Goal: Information Seeking & Learning: Check status

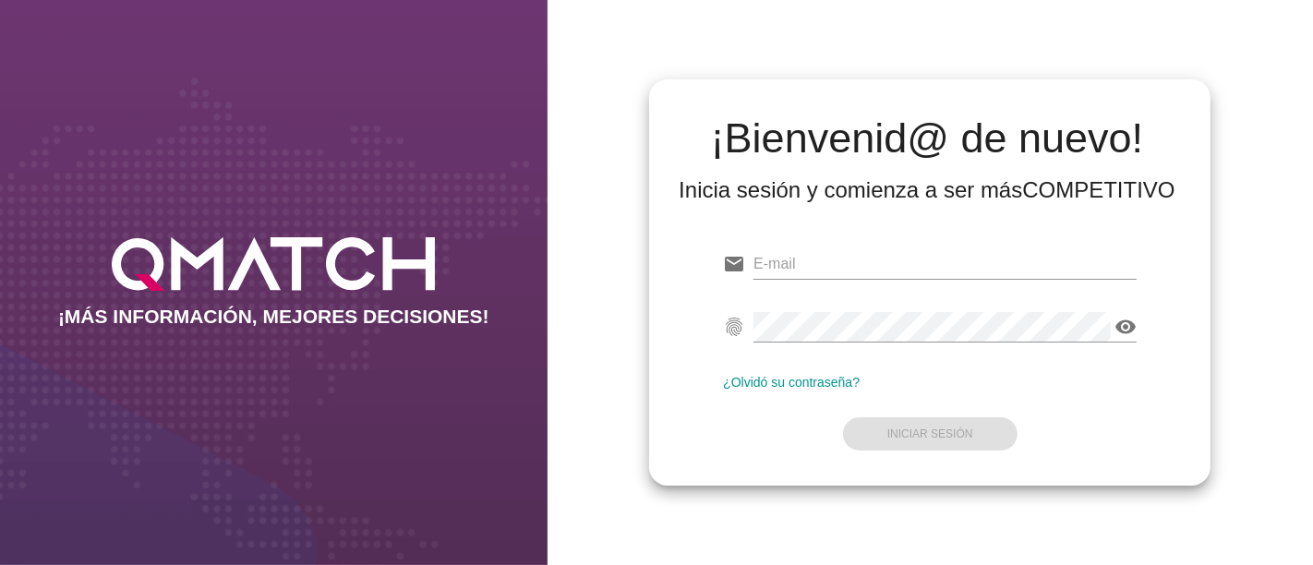
type input "[EMAIL_ADDRESS][PERSON_NAME][DOMAIN_NAME]"
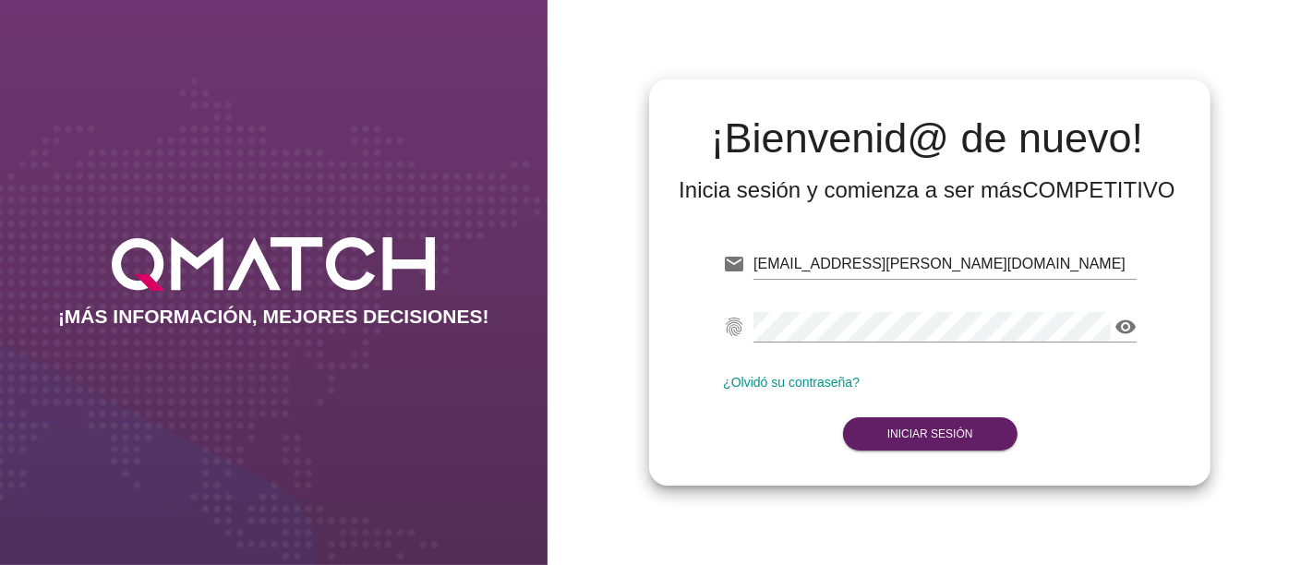
click at [787, 447] on form "email [PERSON_NAME][EMAIL_ADDRESS][DOMAIN_NAME] fingerprint visibility ¿Olvidó …" at bounding box center [930, 347] width 414 height 218
click at [896, 441] on strong "Iniciar Sesión" at bounding box center [930, 434] width 86 height 13
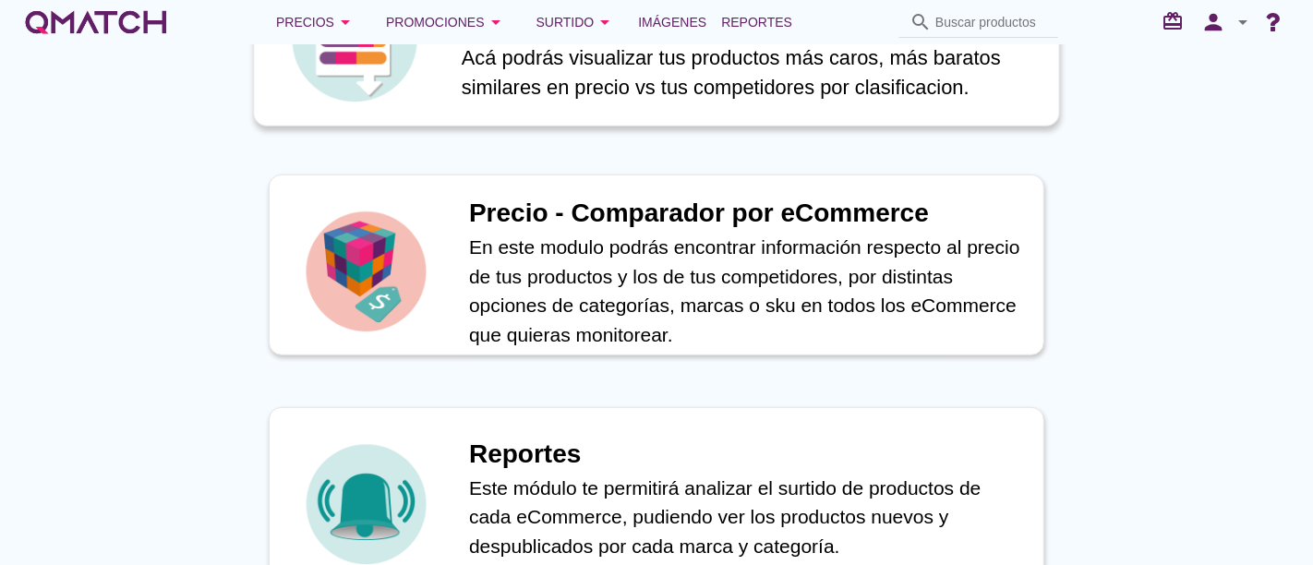
scroll to position [923, 0]
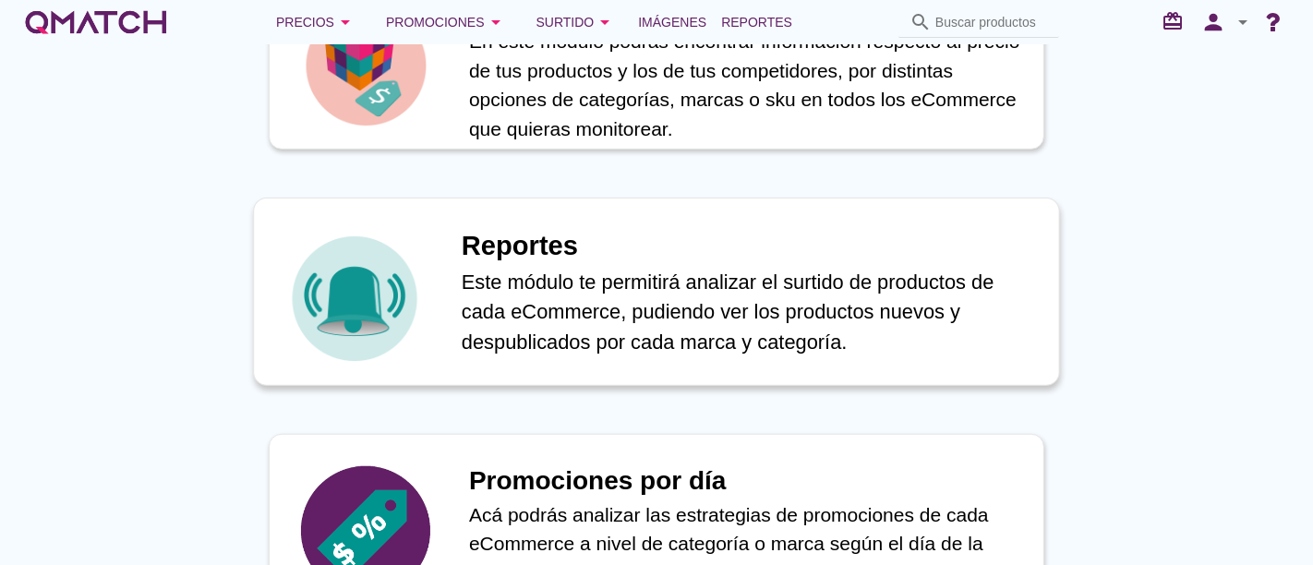
click at [533, 297] on p "Este módulo te permitirá analizar el surtido de productos de cada eCommerce, pu…" at bounding box center [751, 312] width 578 height 91
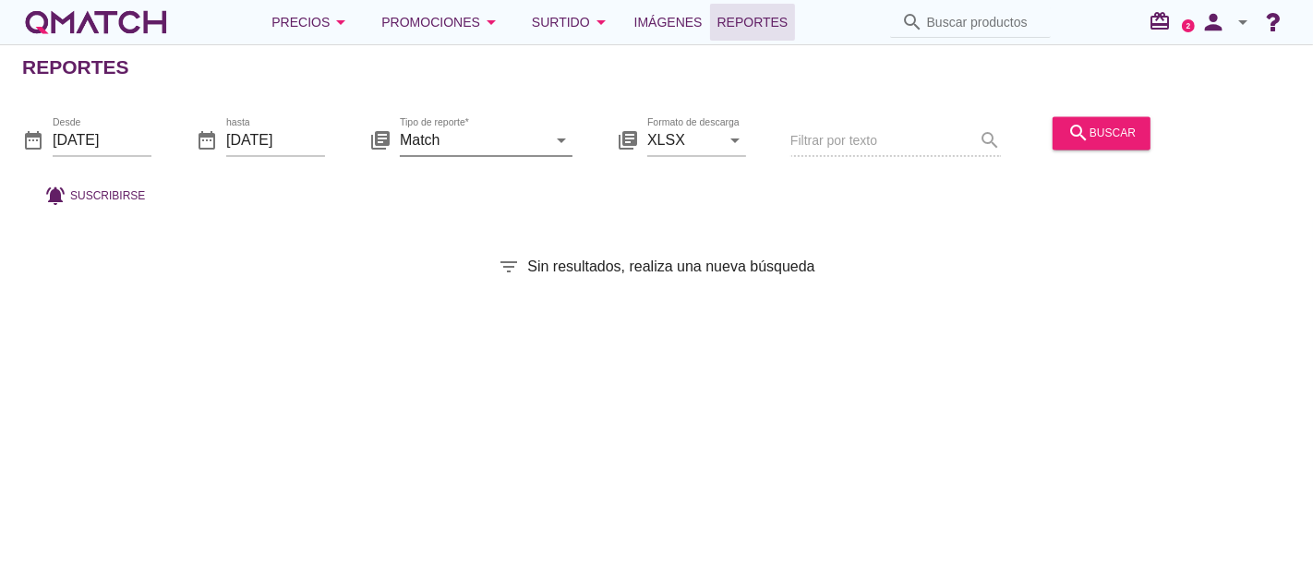
click at [518, 129] on input "Match" at bounding box center [473, 141] width 147 height 30
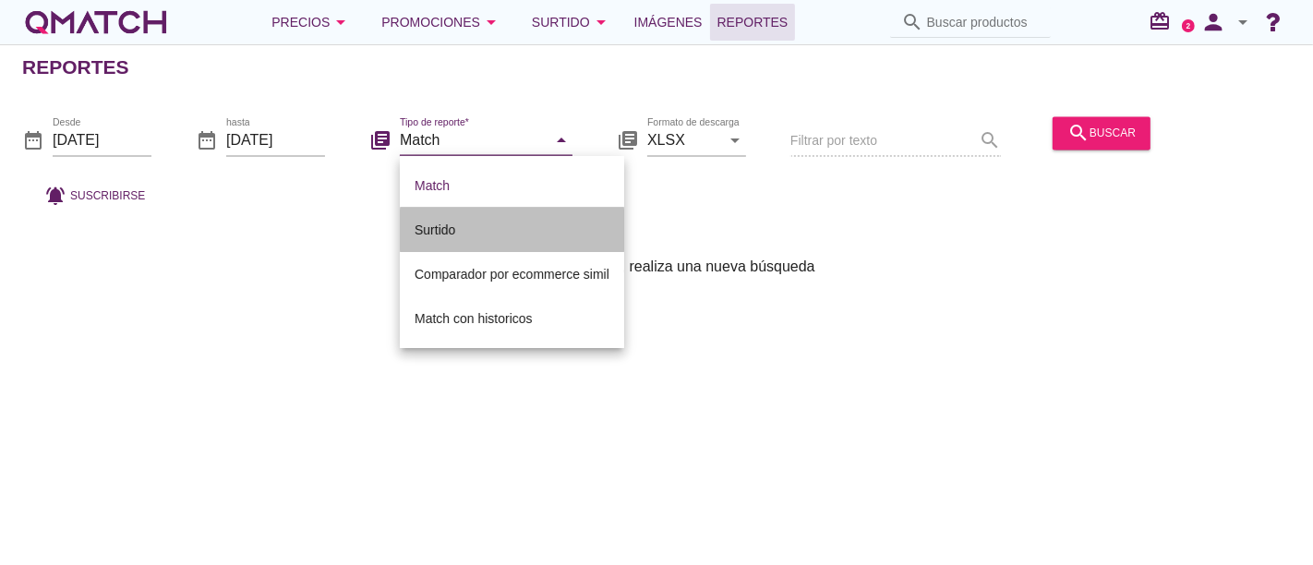
click at [489, 234] on div "Surtido" at bounding box center [512, 230] width 195 height 22
type input "Surtido"
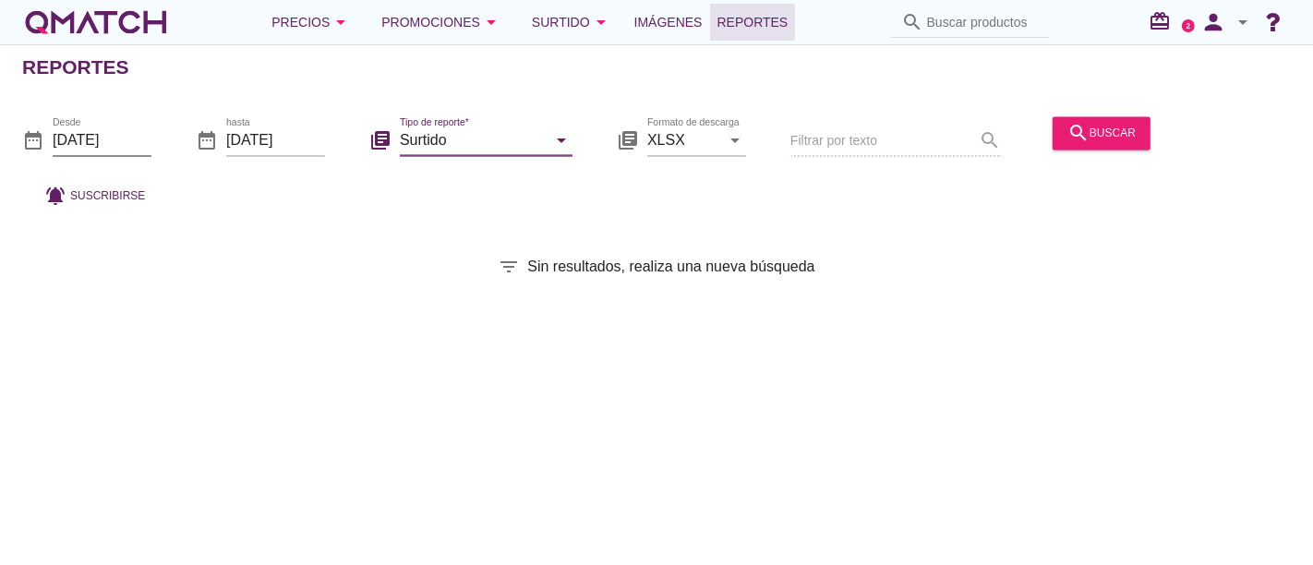
click at [87, 139] on input "[DATE]" at bounding box center [102, 141] width 99 height 30
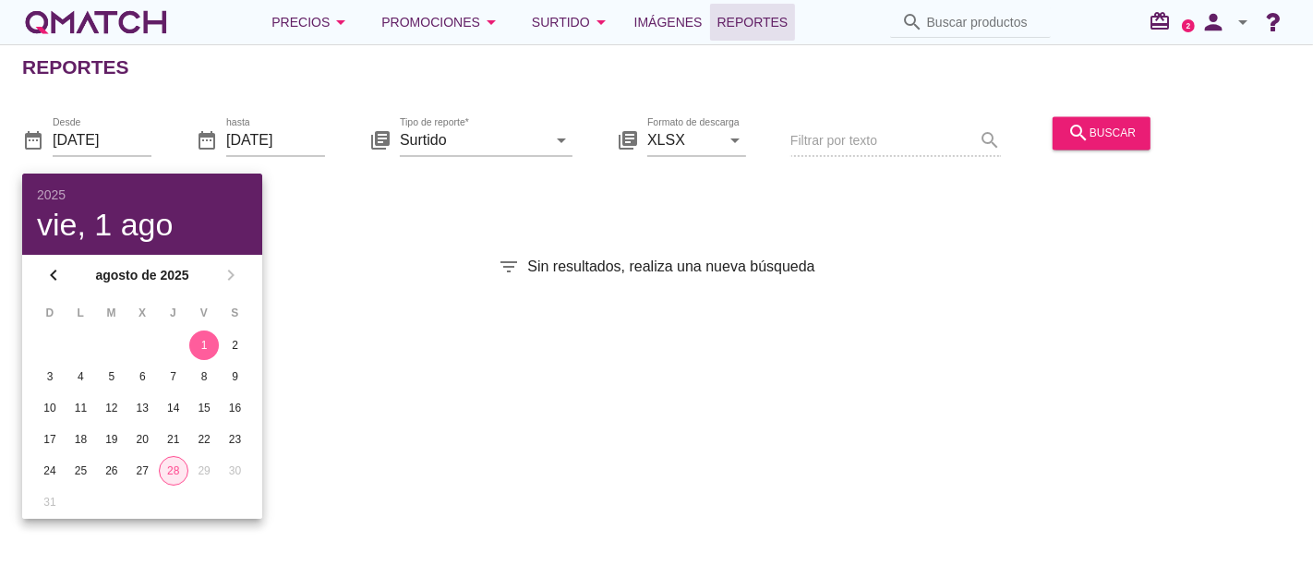
click at [173, 473] on div "28" at bounding box center [174, 471] width 28 height 17
type input "[DATE]"
click at [1063, 125] on button "search buscar" at bounding box center [1102, 132] width 98 height 33
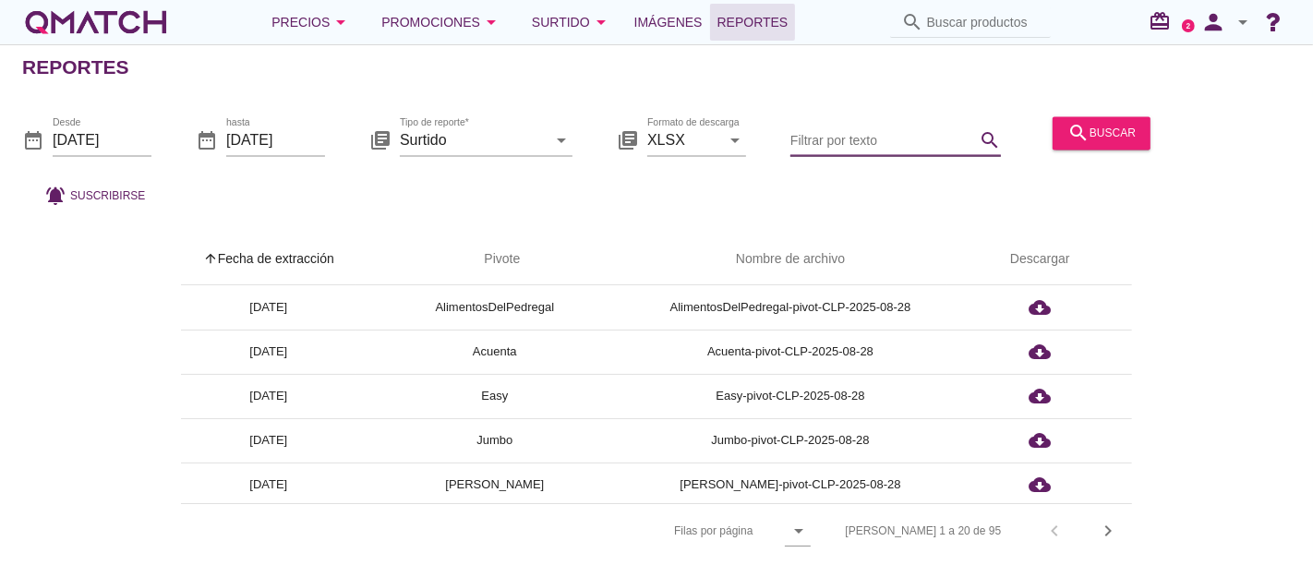
click at [848, 138] on input "Filtrar por texto" at bounding box center [883, 141] width 185 height 30
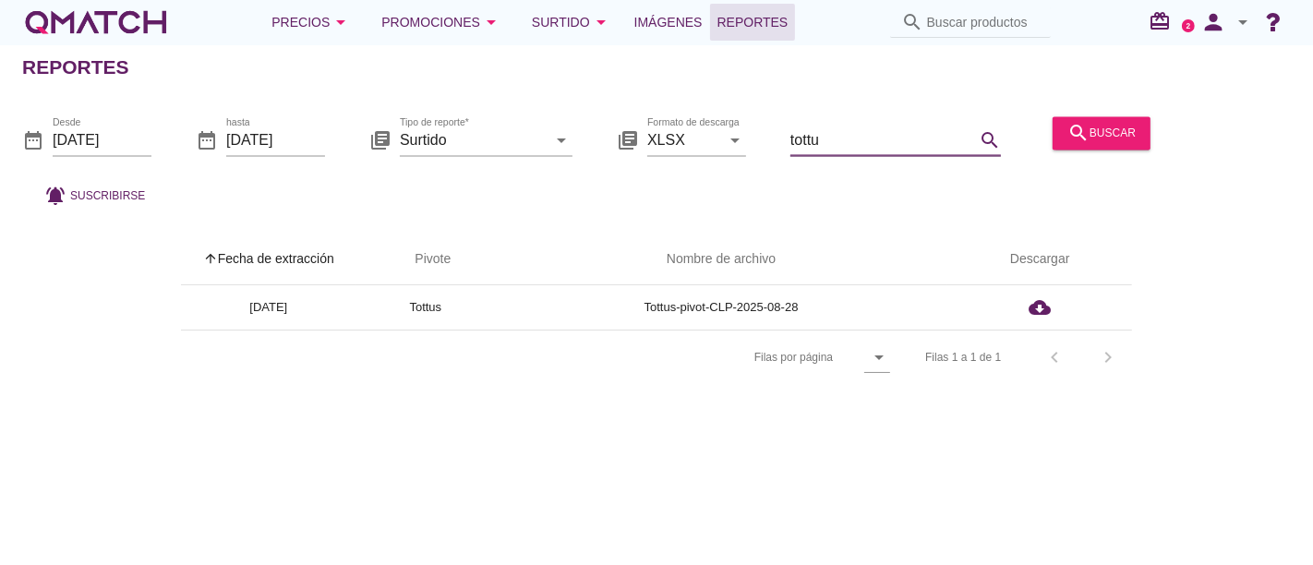
type input "tottu"
click at [161, 150] on div "date_range Desde [DATE] date_range hasta [DATE] library_books Tipo de reporte* …" at bounding box center [656, 157] width 1313 height 122
click at [106, 150] on input "[DATE]" at bounding box center [102, 141] width 99 height 30
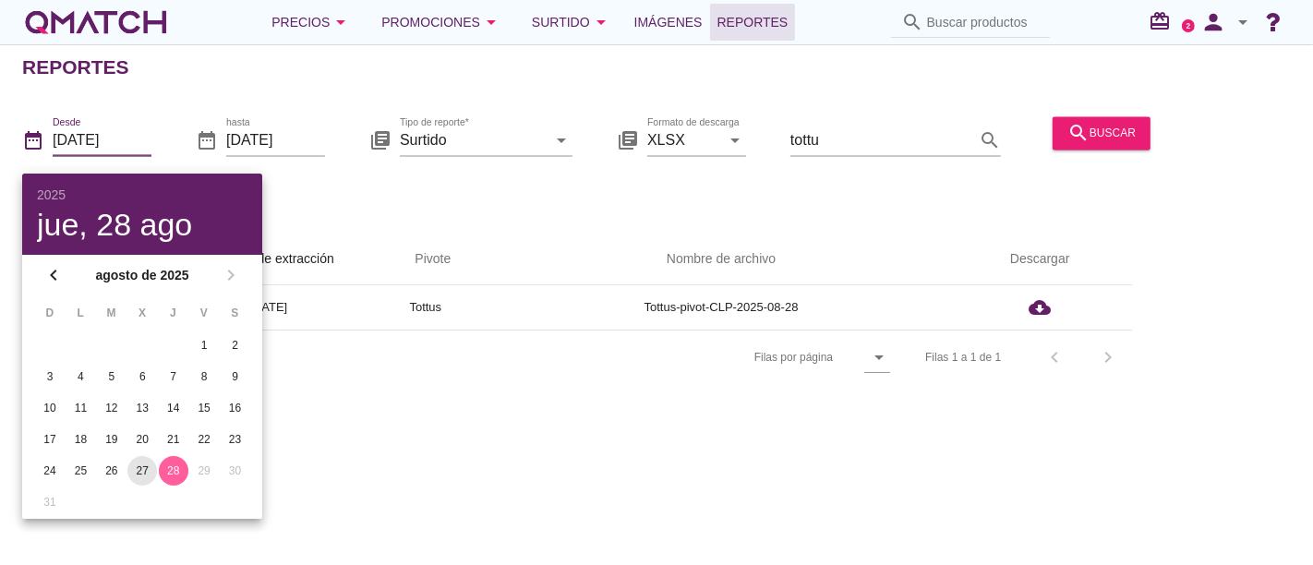
click at [139, 471] on div "27" at bounding box center [142, 471] width 30 height 17
type input "[DATE]"
click at [284, 139] on input "[DATE]" at bounding box center [275, 141] width 99 height 30
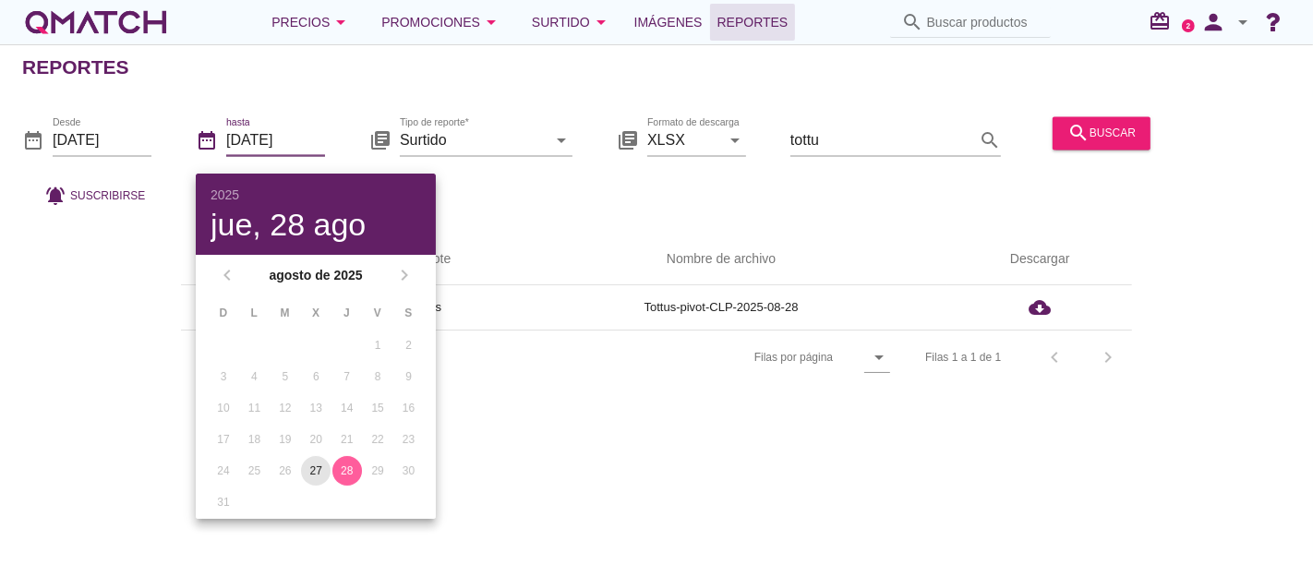
click at [308, 476] on div "27" at bounding box center [316, 471] width 30 height 17
type input "[DATE]"
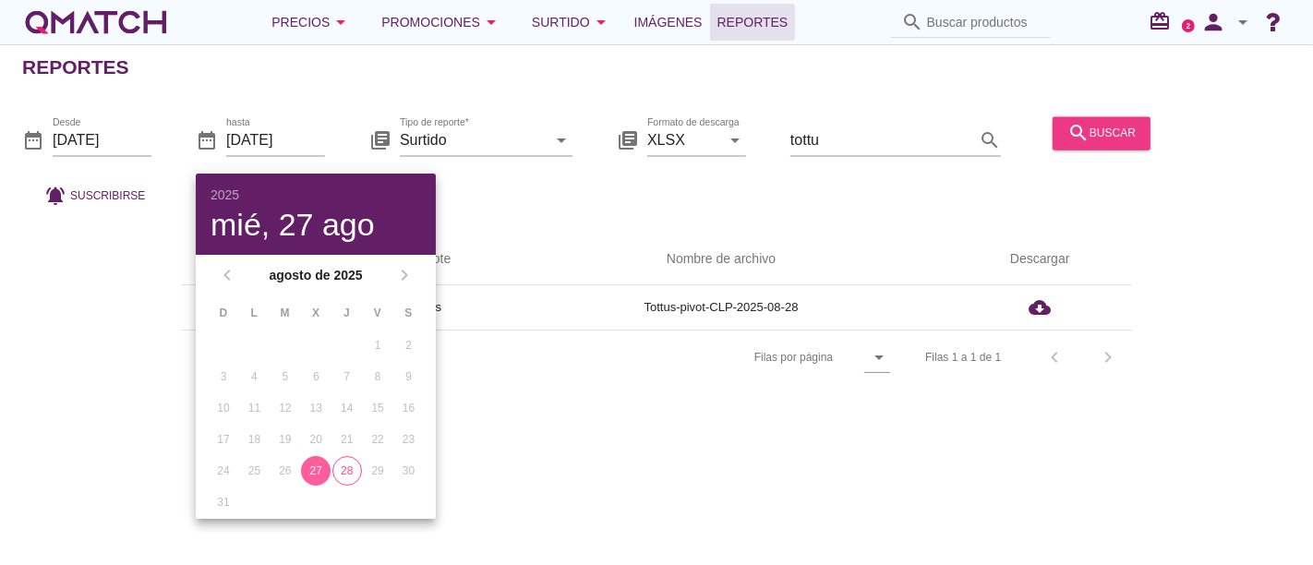
click at [1081, 130] on icon "search" at bounding box center [1079, 133] width 22 height 22
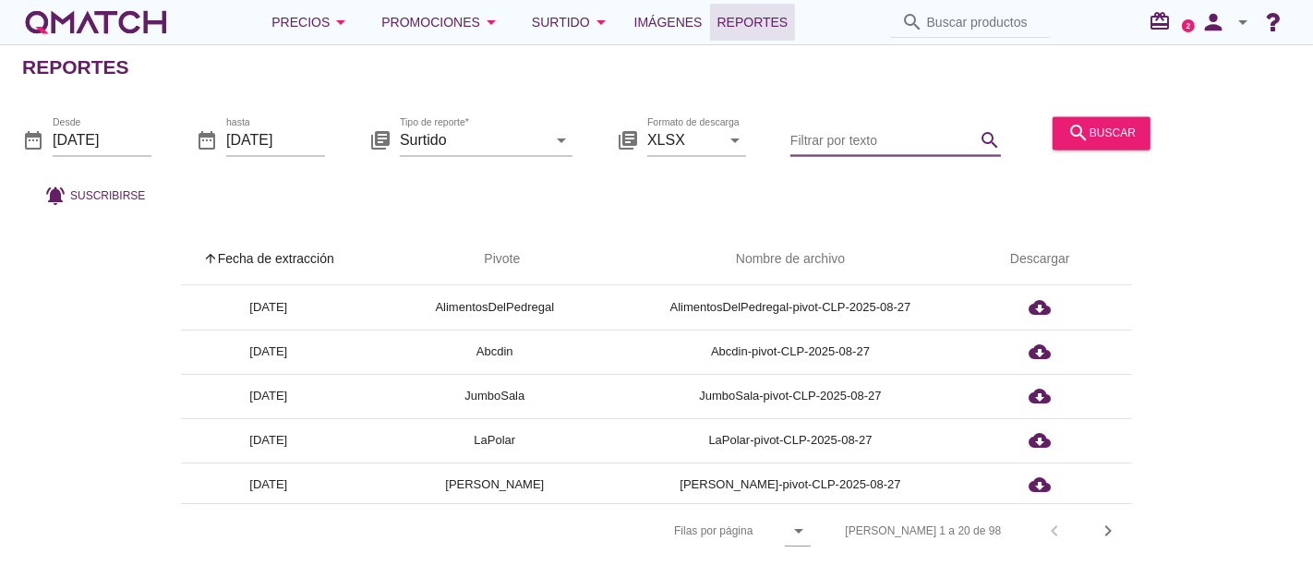
click at [829, 139] on input "Filtrar por texto" at bounding box center [883, 141] width 185 height 30
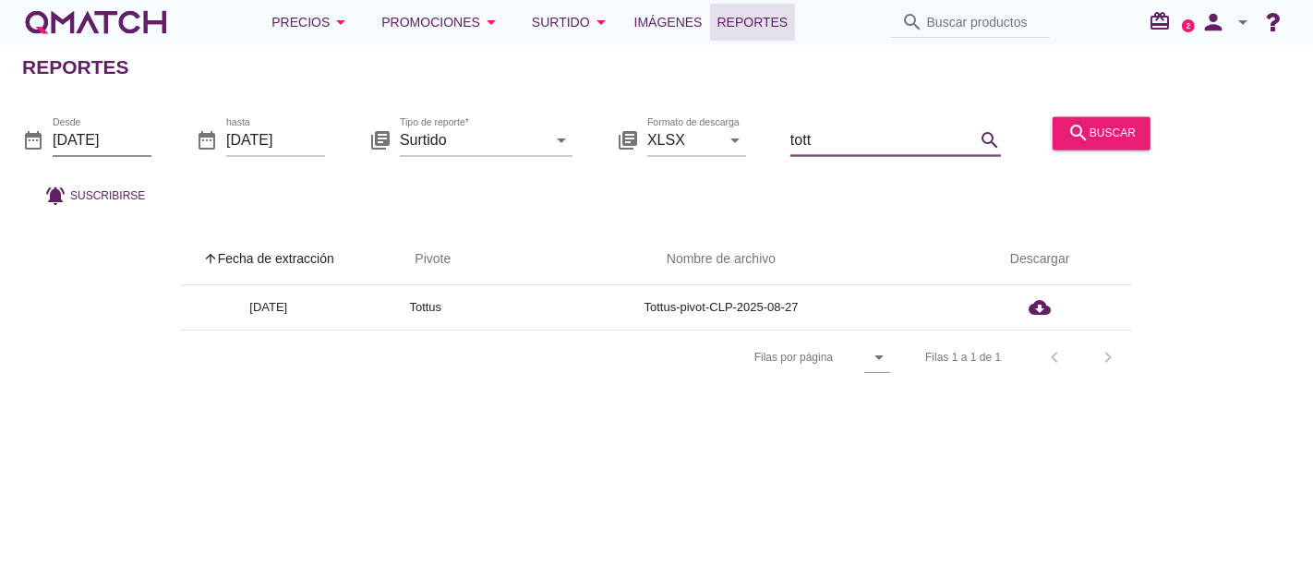
type input "tott"
click at [135, 138] on input "[DATE]" at bounding box center [102, 141] width 99 height 30
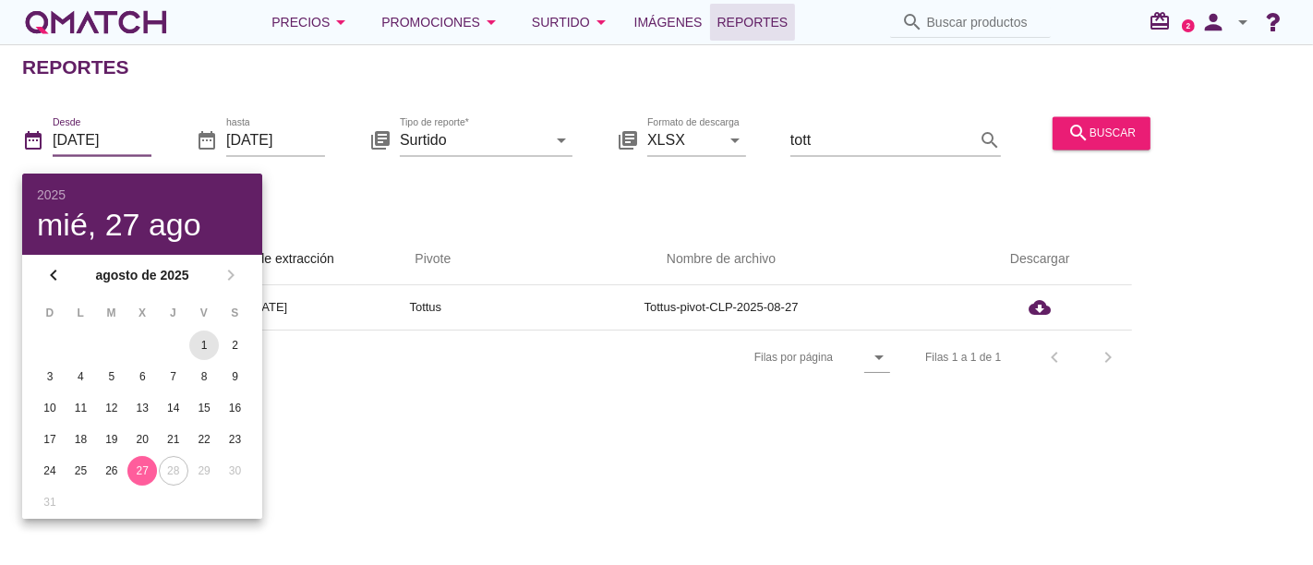
click at [205, 337] on div "1" at bounding box center [204, 345] width 30 height 17
type input "[DATE]"
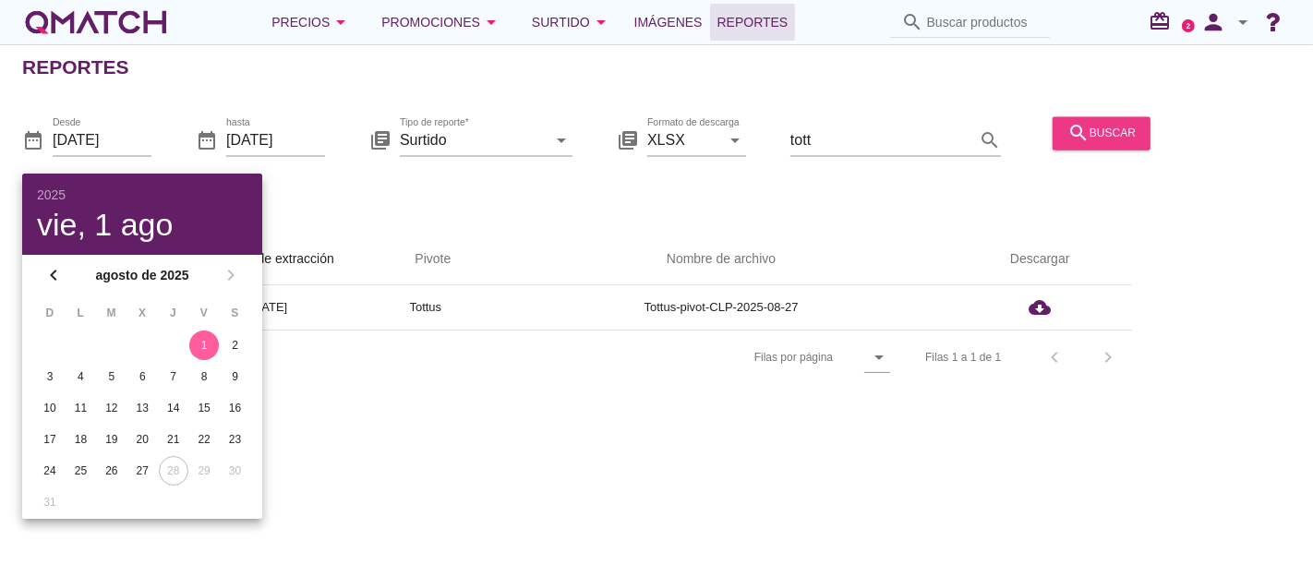
click at [1068, 125] on icon "search" at bounding box center [1079, 133] width 22 height 22
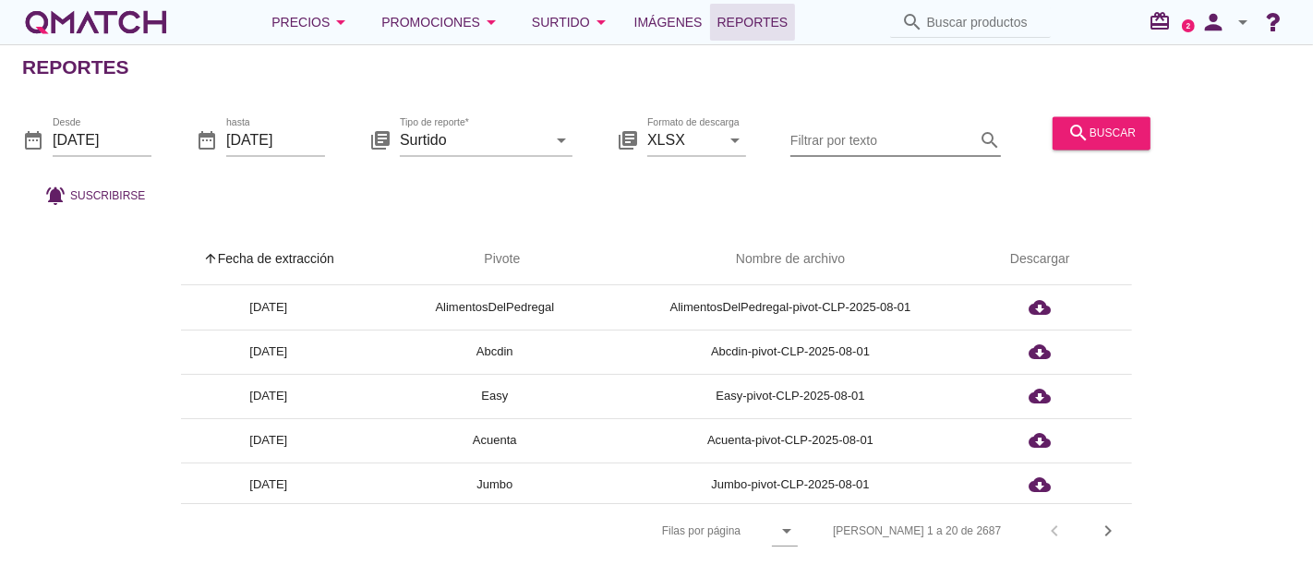
click at [830, 146] on input "Filtrar por texto" at bounding box center [883, 141] width 185 height 30
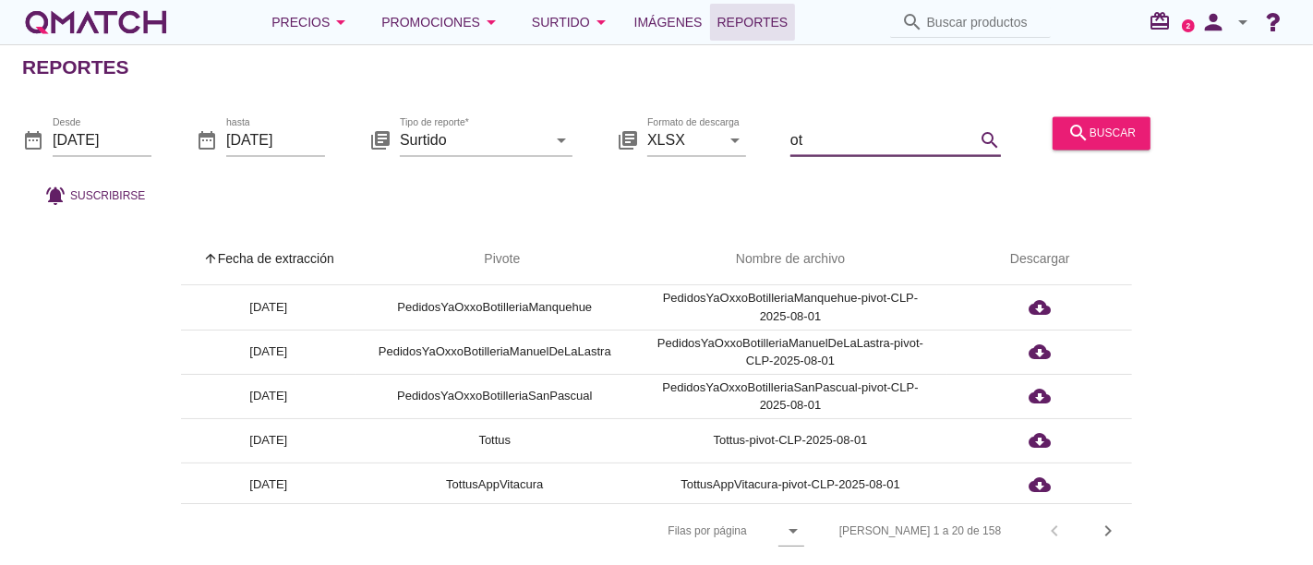
type input "o"
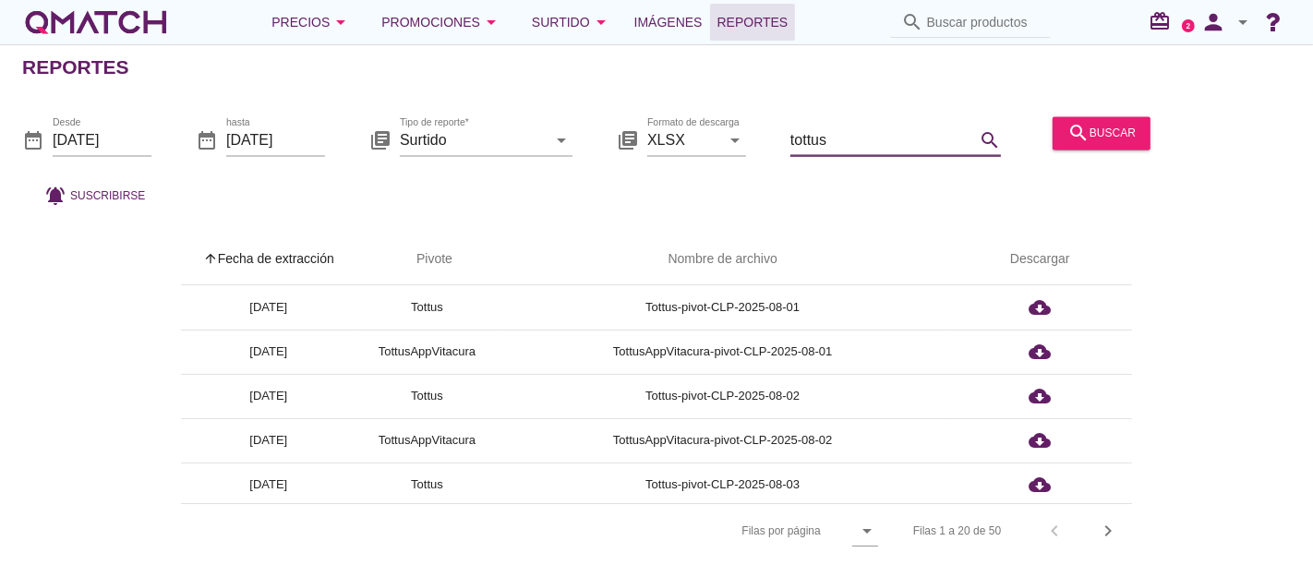
type input "tottus"
click at [1105, 139] on div "search buscar" at bounding box center [1102, 133] width 68 height 22
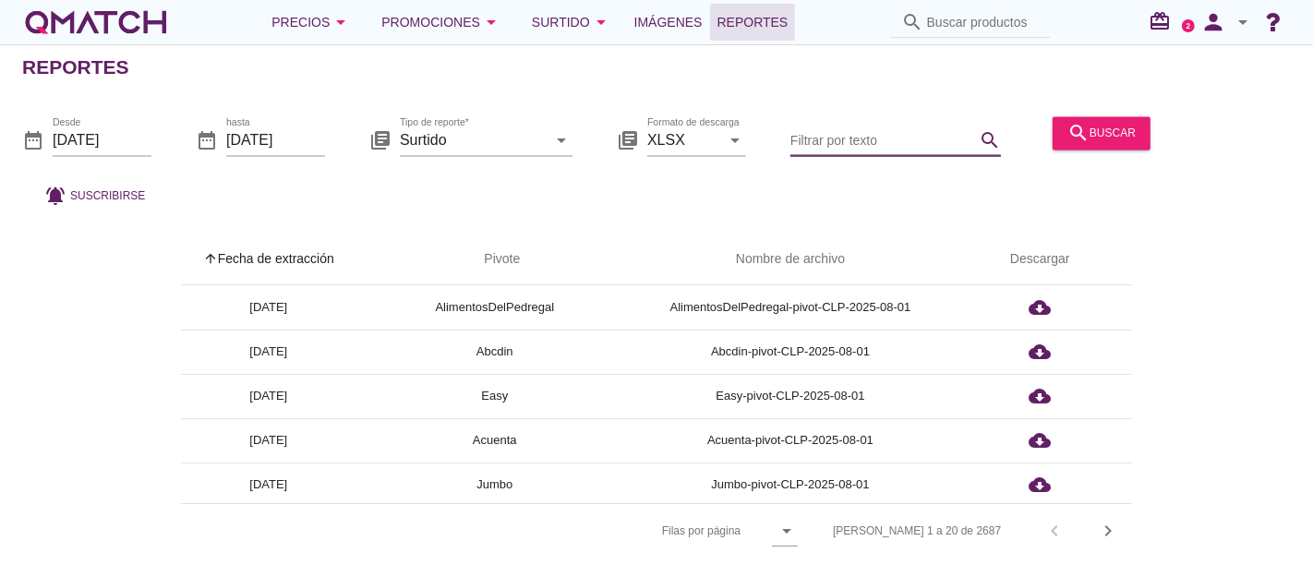
click at [839, 135] on input "Filtrar por texto" at bounding box center [883, 141] width 185 height 30
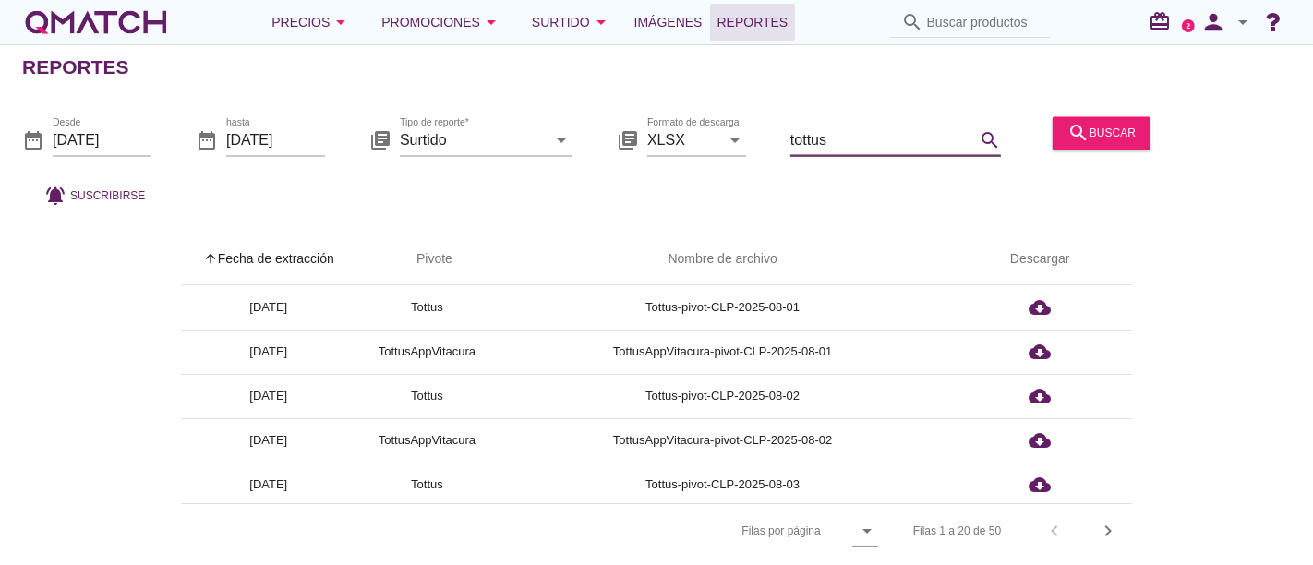
type input "tottus"
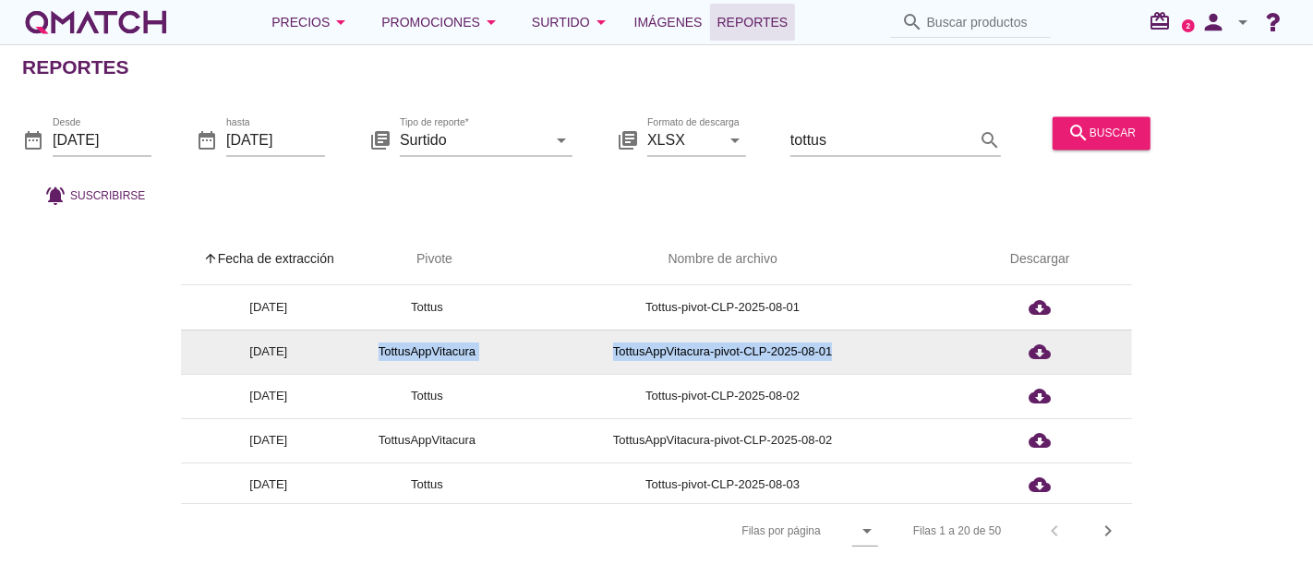
drag, startPoint x: 376, startPoint y: 354, endPoint x: 887, endPoint y: 365, distance: 510.8
click at [887, 365] on tr "[DATE] TottusAppVitacura TottusAppVitacura-pivot-CLP-2025-08-01 cloud_download" at bounding box center [657, 352] width 952 height 44
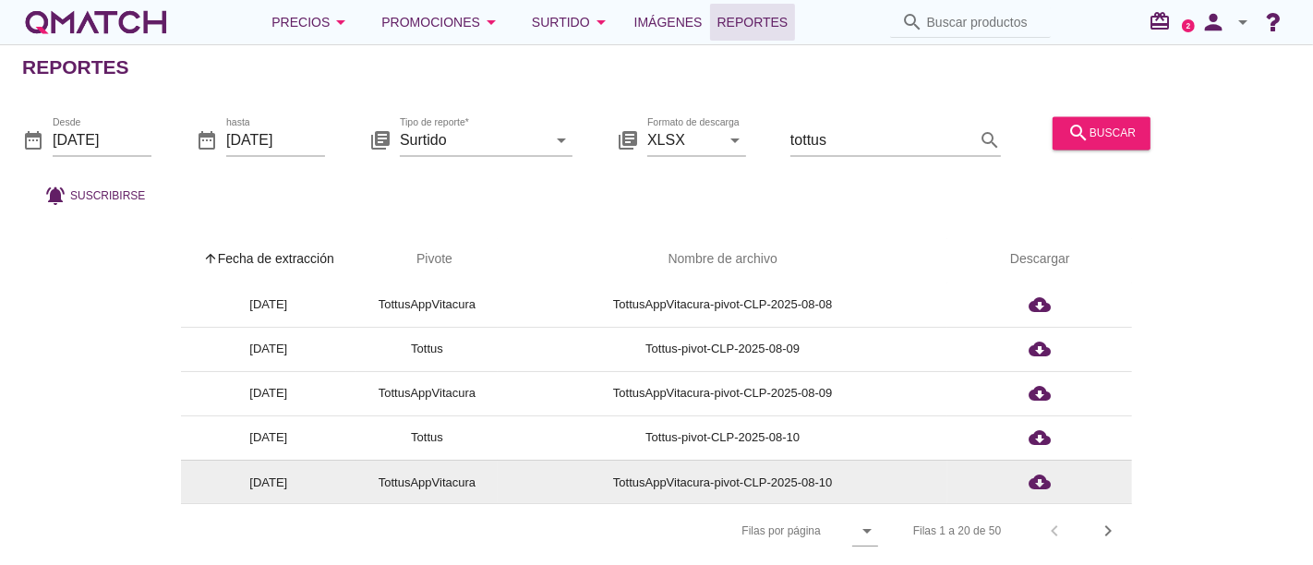
scroll to position [7, 0]
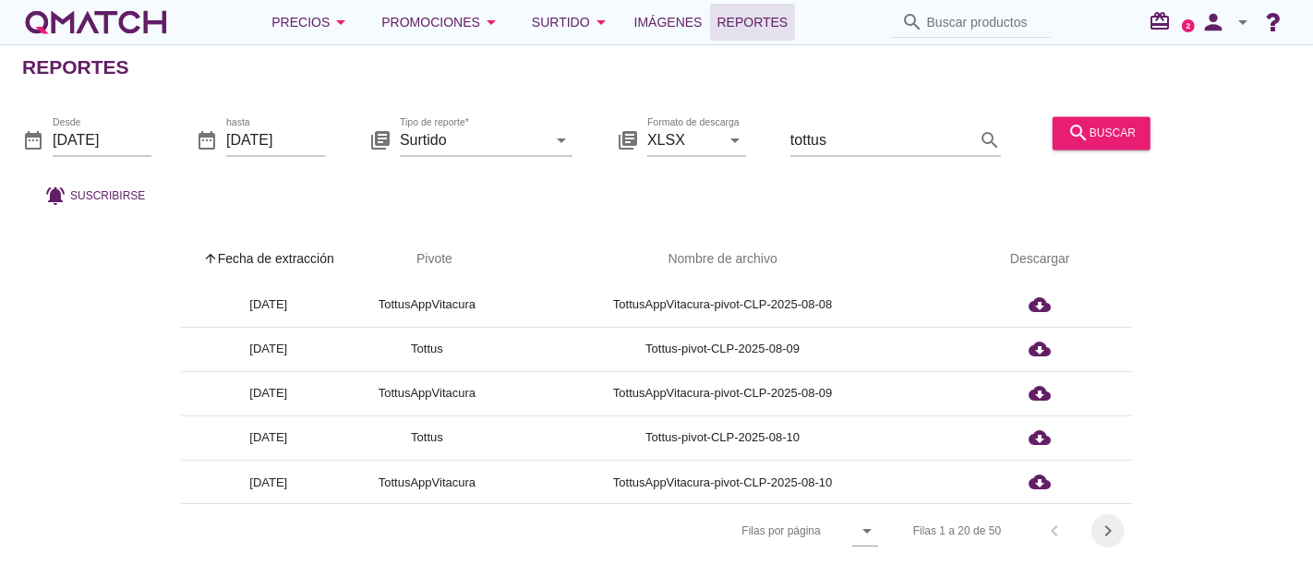
click at [1109, 520] on icon "chevron_right" at bounding box center [1108, 531] width 22 height 22
click at [804, 522] on icon "arrow_drop_down" at bounding box center [793, 531] width 22 height 22
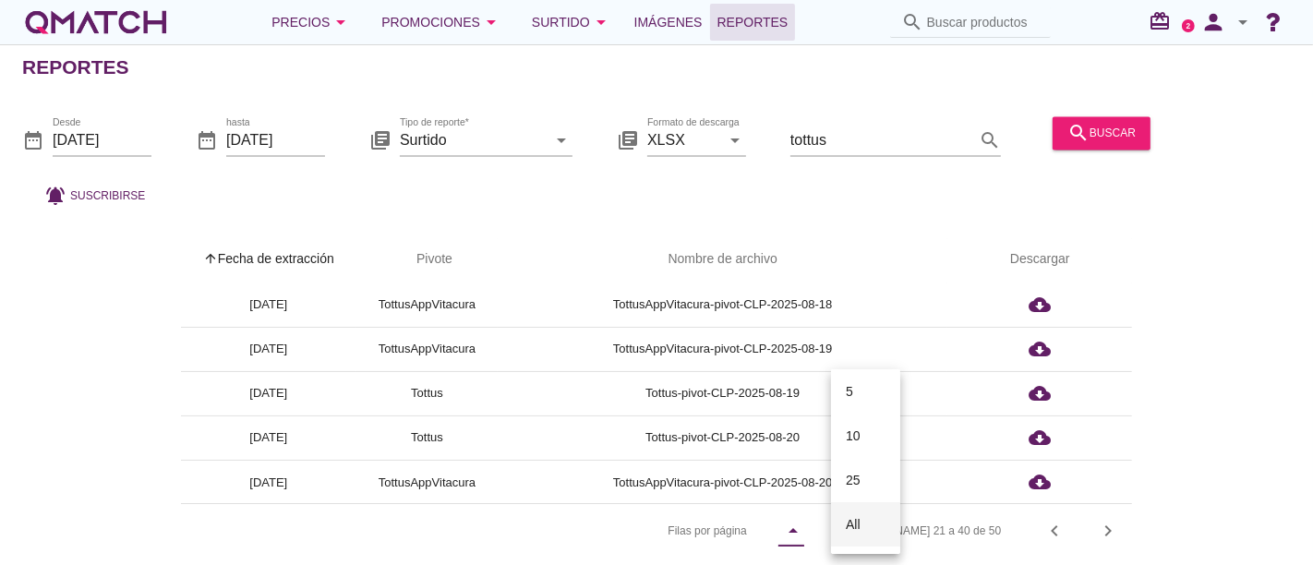
click at [868, 519] on div "All" at bounding box center [866, 524] width 40 height 22
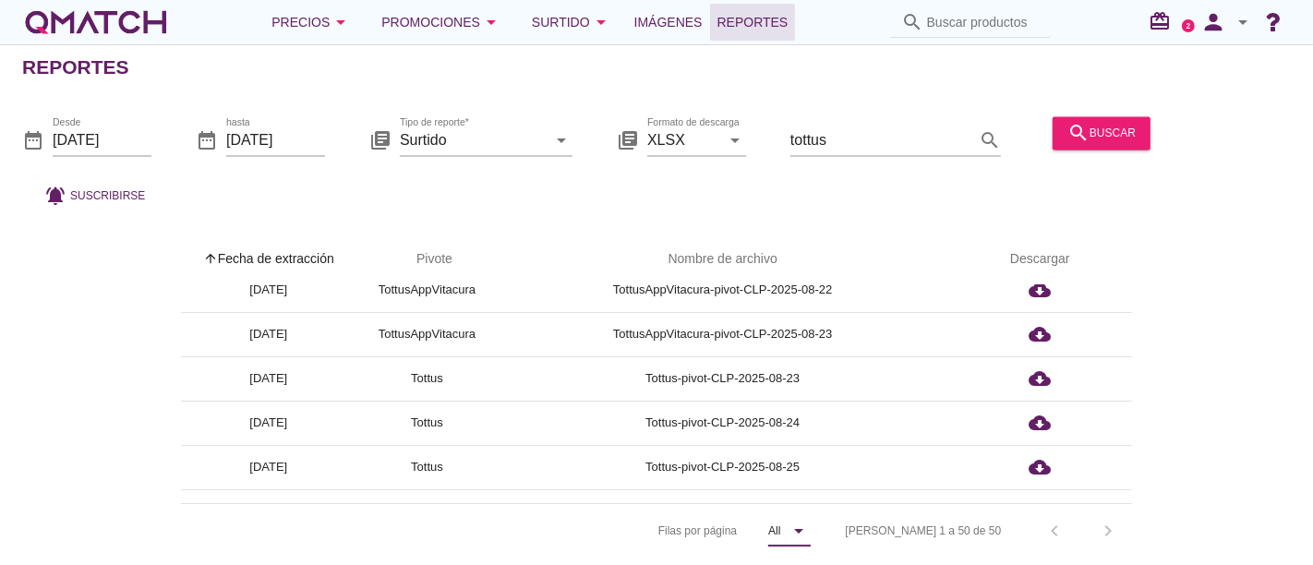
scroll to position [1895, 0]
